Goal: Use online tool/utility

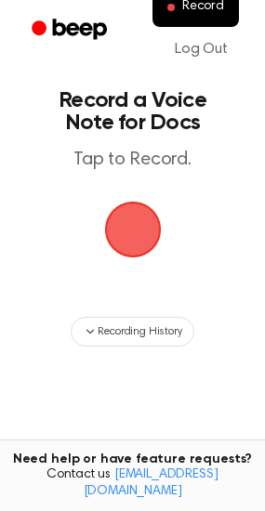
click at [145, 222] on span "button" at bounding box center [133, 230] width 80 height 80
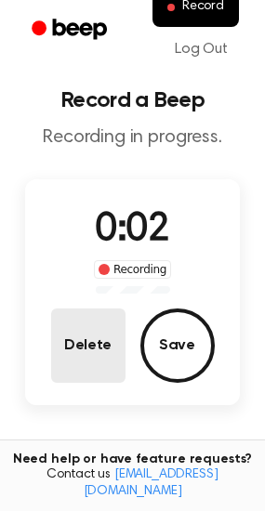
click at [90, 343] on button "Delete" at bounding box center [88, 346] width 74 height 74
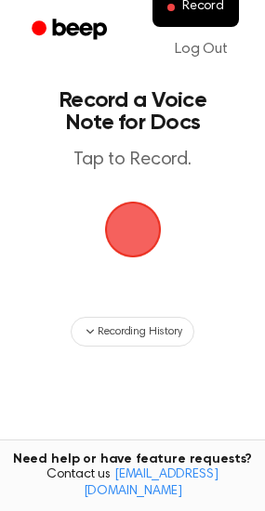
click at [153, 215] on span "button" at bounding box center [132, 230] width 60 height 60
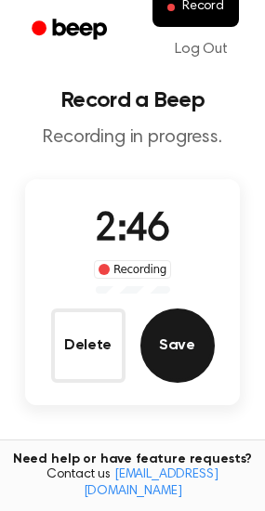
click at [156, 352] on button "Save" at bounding box center [177, 346] width 74 height 74
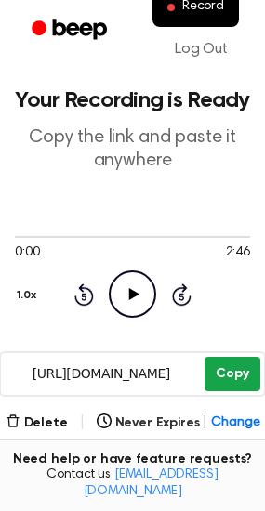
click at [229, 369] on button "Copy" at bounding box center [231, 374] width 55 height 34
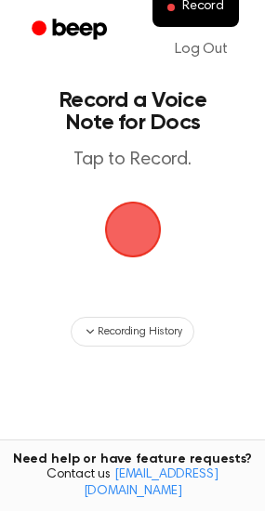
click at [127, 232] on span "button" at bounding box center [132, 229] width 67 height 67
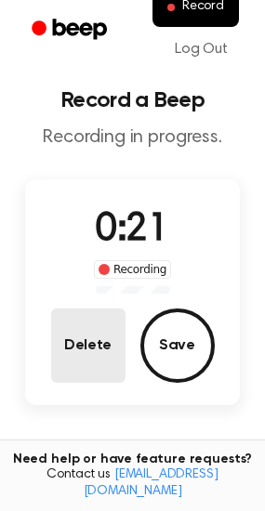
click at [105, 347] on button "Delete" at bounding box center [88, 346] width 74 height 74
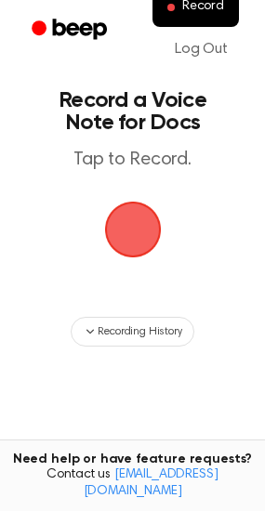
click at [136, 223] on span "button" at bounding box center [132, 229] width 102 height 102
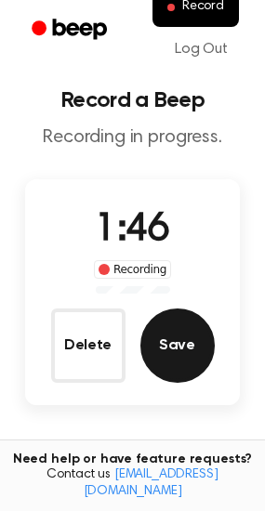
click at [198, 332] on button "Save" at bounding box center [177, 346] width 74 height 74
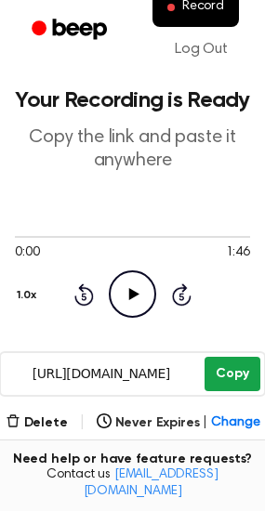
click at [256, 377] on div "https://beep.audio/0H3ek3x Copy" at bounding box center [132, 374] width 266 height 46
click at [256, 376] on button "Copy" at bounding box center [231, 374] width 55 height 34
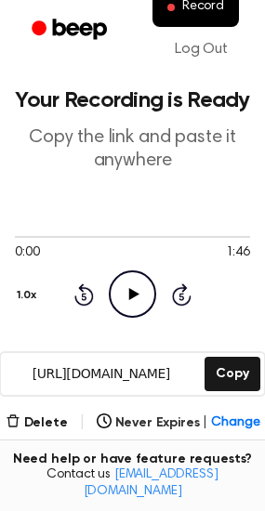
click at [236, 354] on div "https://beep.audio/0H3ek3x Copy" at bounding box center [132, 374] width 266 height 46
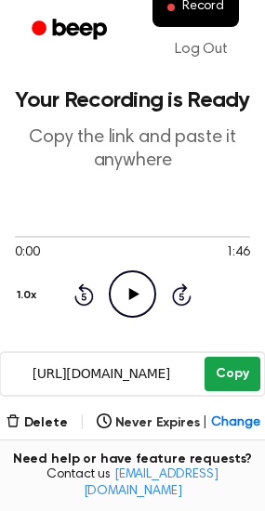
click at [231, 359] on button "Copy" at bounding box center [231, 374] width 55 height 34
